Goal: Task Accomplishment & Management: Manage account settings

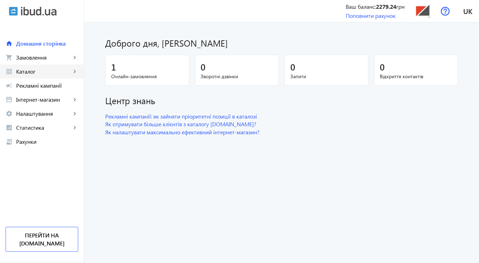
click at [44, 71] on span "Каталог" at bounding box center [43, 71] width 55 height 7
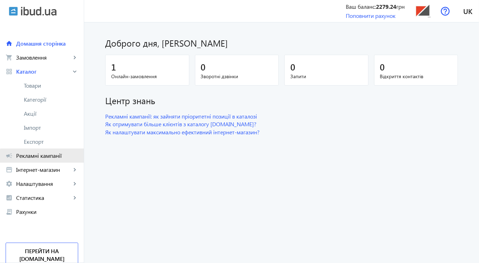
click at [44, 157] on span "Рекламні кампанії" at bounding box center [47, 155] width 62 height 7
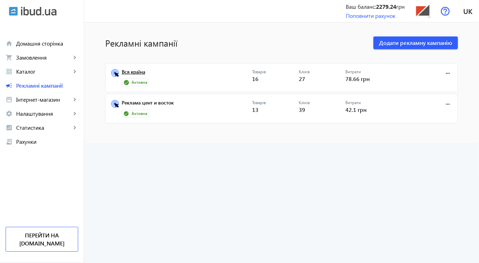
click at [141, 72] on link "Вся країна" at bounding box center [187, 74] width 130 height 10
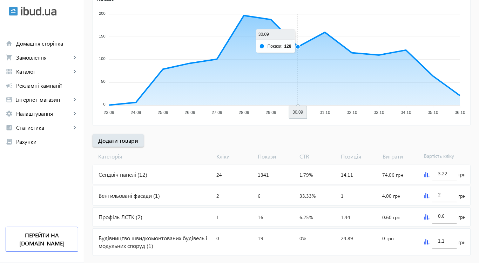
scroll to position [147, 0]
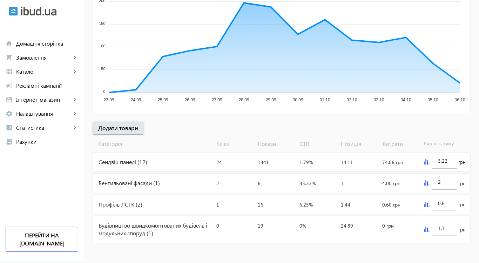
click at [140, 161] on div "Сендвіч панелі (12)" at bounding box center [153, 162] width 121 height 19
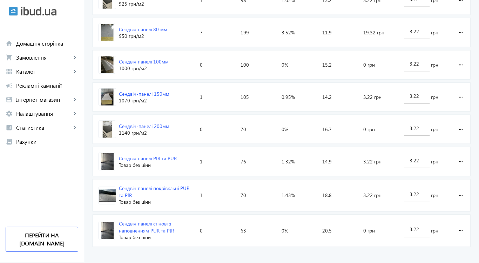
scroll to position [426, 0]
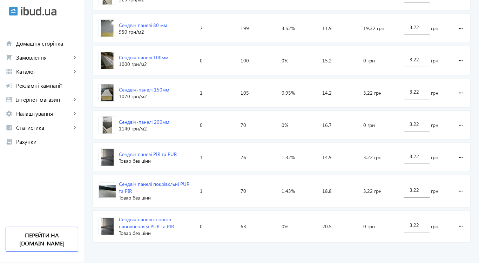
click at [419, 189] on input "3.22" at bounding box center [417, 190] width 14 height 7
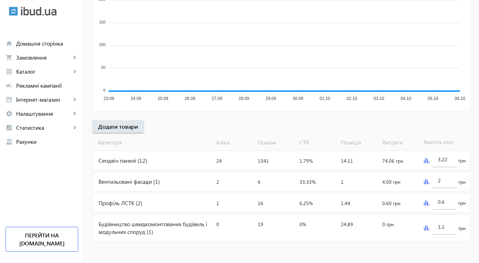
scroll to position [147, 0]
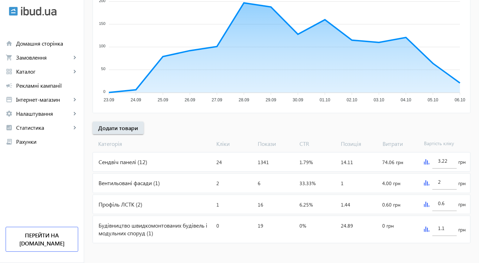
click at [425, 161] on img at bounding box center [427, 162] width 6 height 6
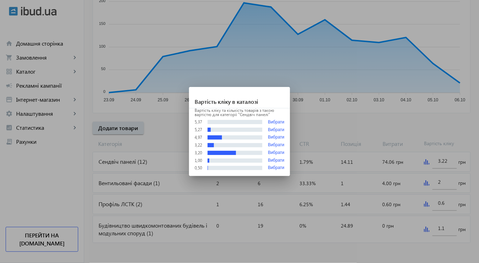
click at [192, 200] on div at bounding box center [239, 131] width 479 height 263
